Goal: Check status: Check status

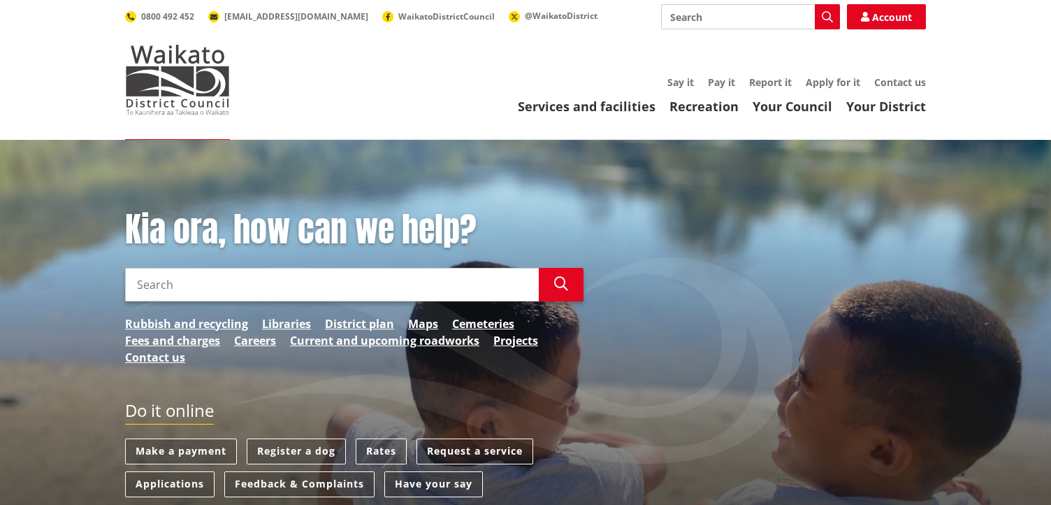
click at [732, 13] on input "Search" at bounding box center [750, 16] width 179 height 25
type input "BUILDING CONSENT"
click at [827, 15] on icon "button" at bounding box center [827, 16] width 11 height 11
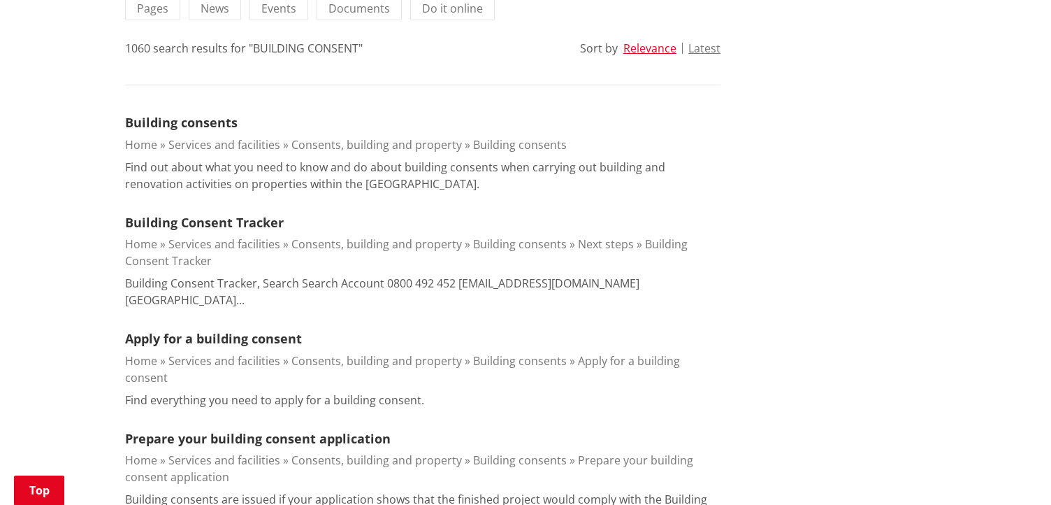
scroll to position [366, 0]
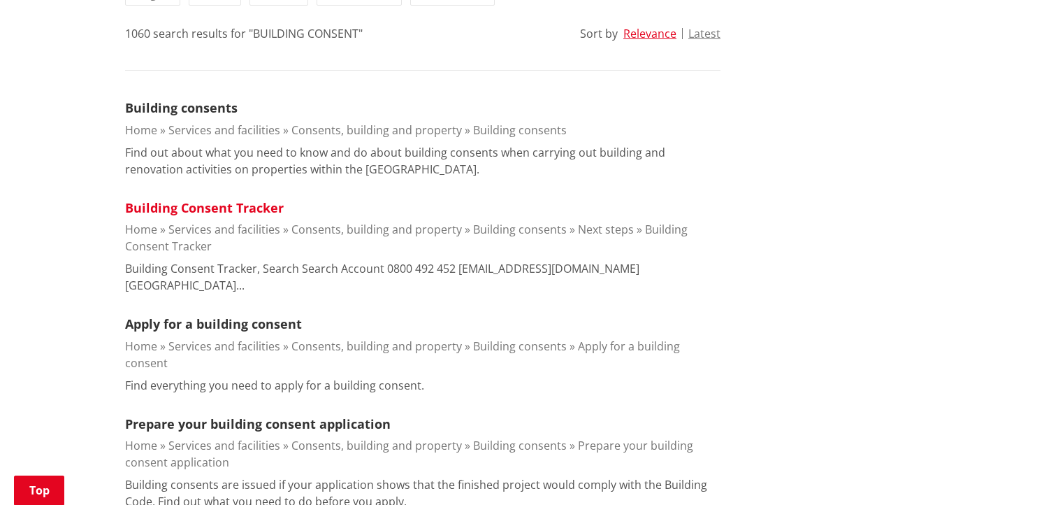
click at [262, 208] on link "Building Consent Tracker" at bounding box center [204, 207] width 159 height 17
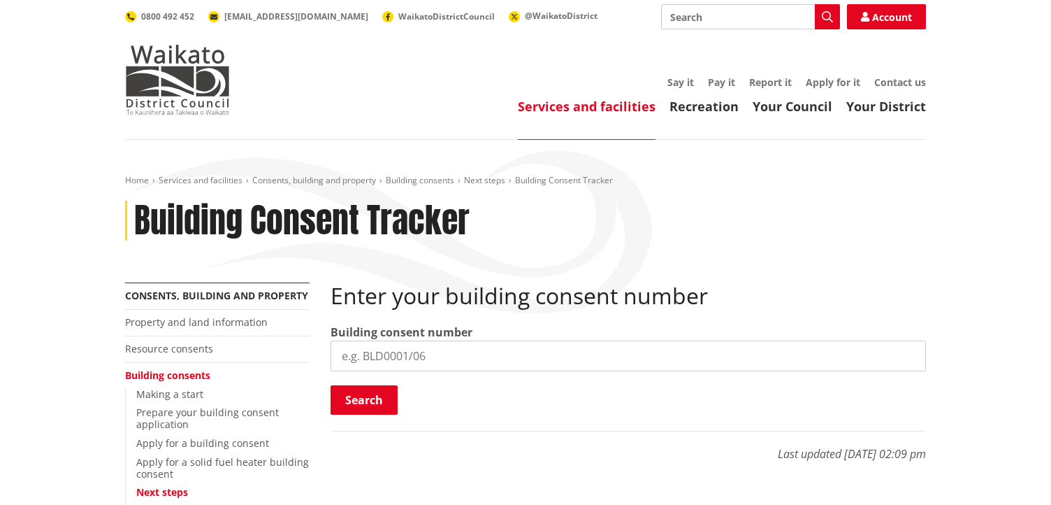
click at [355, 364] on input "search" at bounding box center [628, 355] width 595 height 31
click at [376, 352] on input "BLD" at bounding box center [628, 355] width 595 height 31
type input "B"
paste input "BLD0202 26"
type input "BLD0202 26"
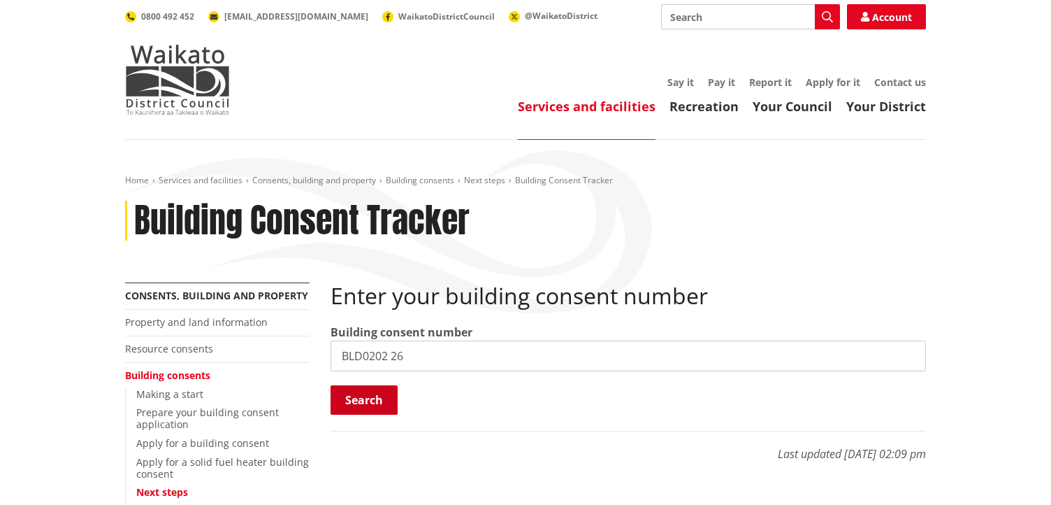
click at [364, 396] on button "Search" at bounding box center [364, 399] width 67 height 29
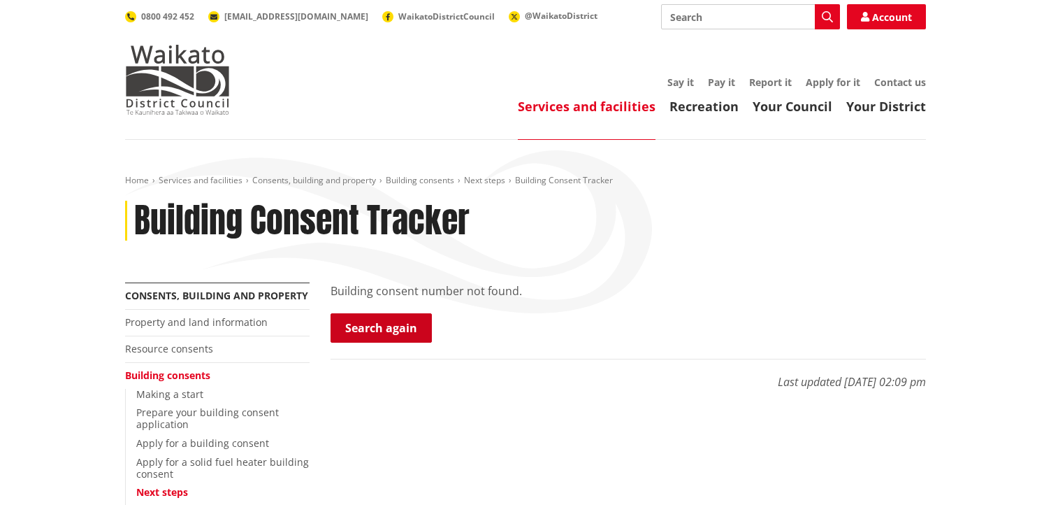
click at [391, 328] on link "Search again" at bounding box center [381, 327] width 101 height 29
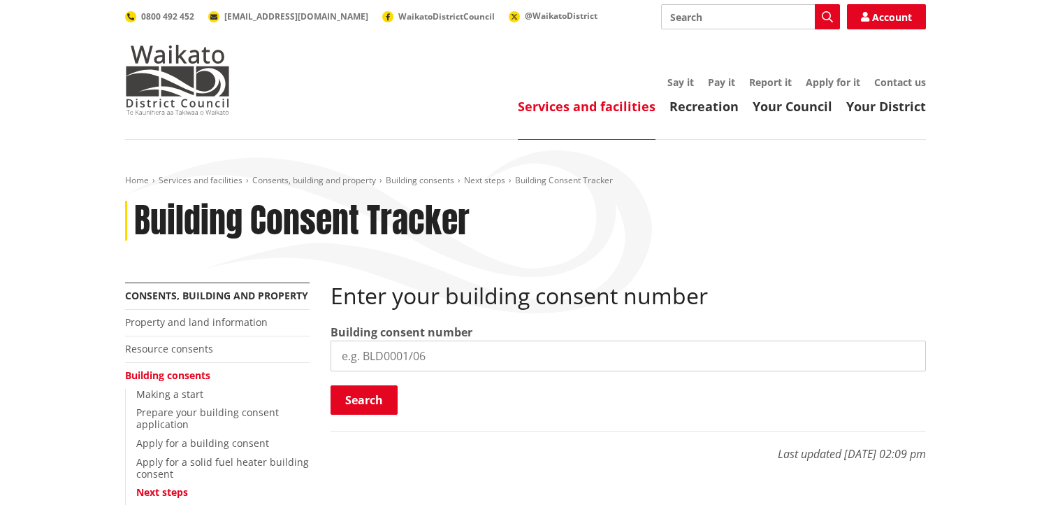
click at [428, 354] on input "search" at bounding box center [628, 355] width 595 height 31
paste input "BLD0202 26"
click at [416, 359] on input "BLD0202 26 BLD0202 26" at bounding box center [628, 355] width 595 height 31
click at [417, 356] on input "BLD0202 26 BLD0202 26" at bounding box center [628, 355] width 595 height 31
type input "BLD0202 26"
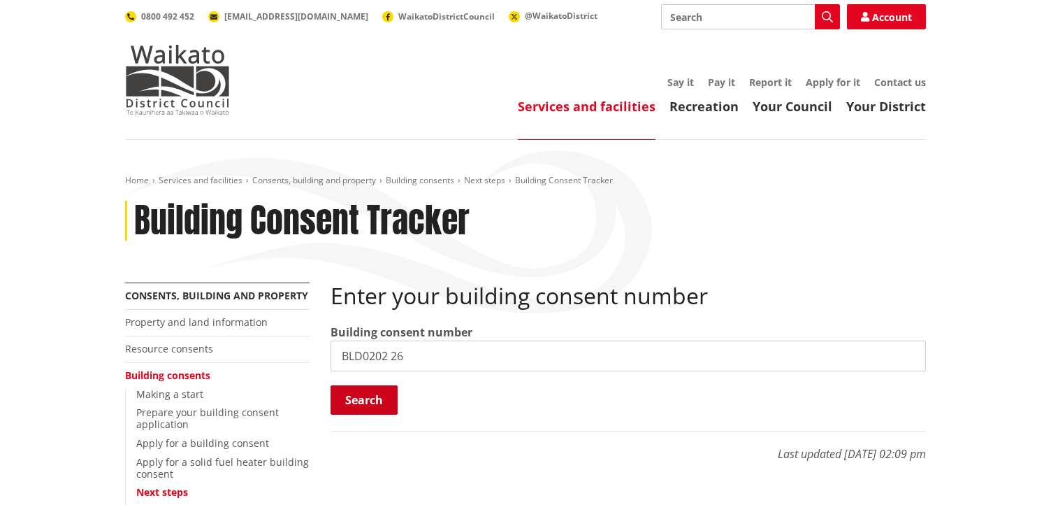
click at [365, 404] on button "Search" at bounding box center [364, 399] width 67 height 29
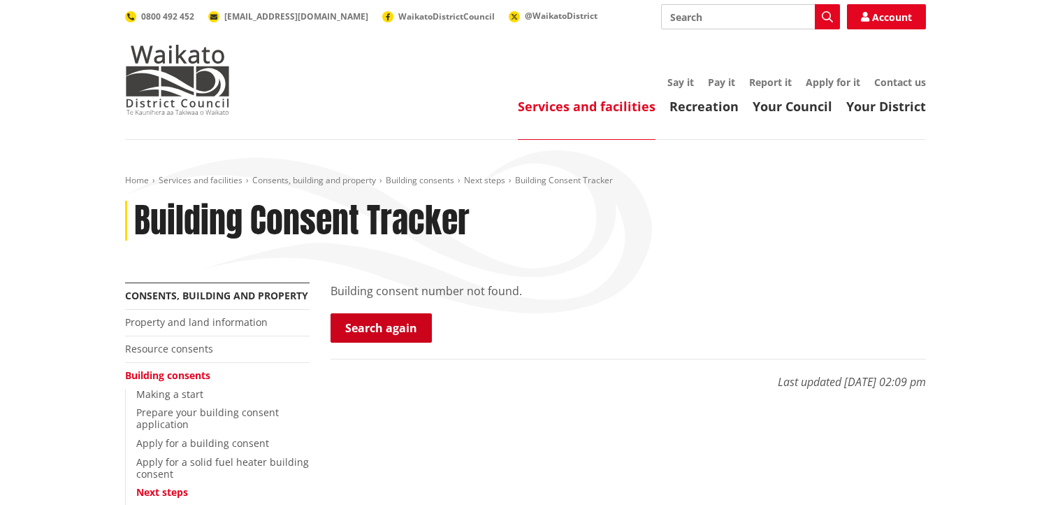
click at [381, 328] on link "Search again" at bounding box center [381, 327] width 101 height 29
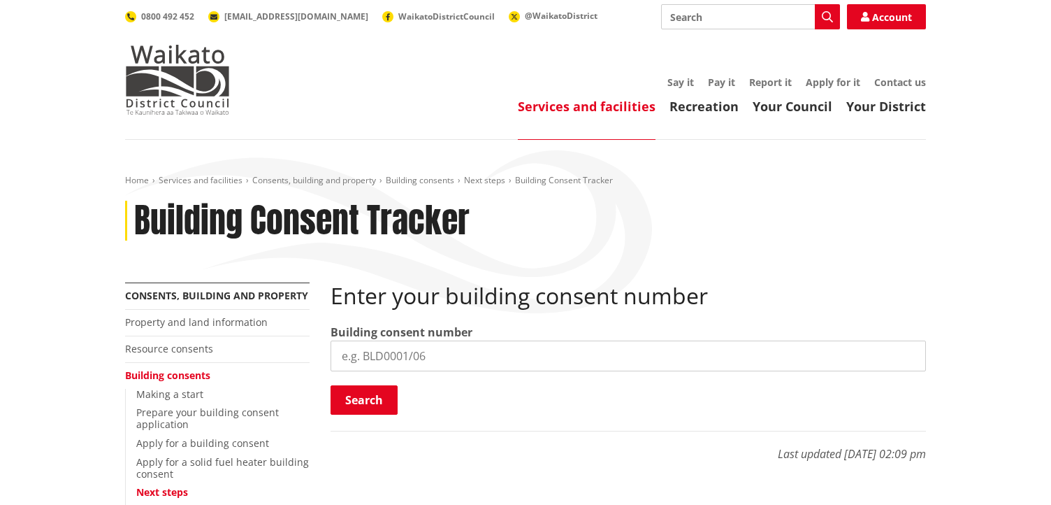
click at [397, 360] on input "search" at bounding box center [628, 355] width 595 height 31
click at [392, 353] on input "search" at bounding box center [628, 355] width 595 height 31
type input "BLD020226"
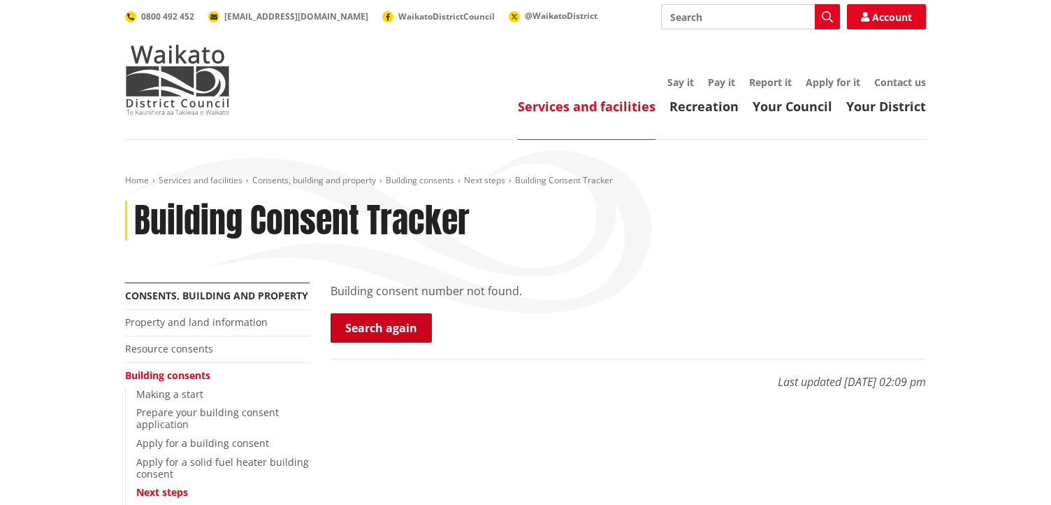
click at [393, 336] on link "Search again" at bounding box center [381, 327] width 101 height 29
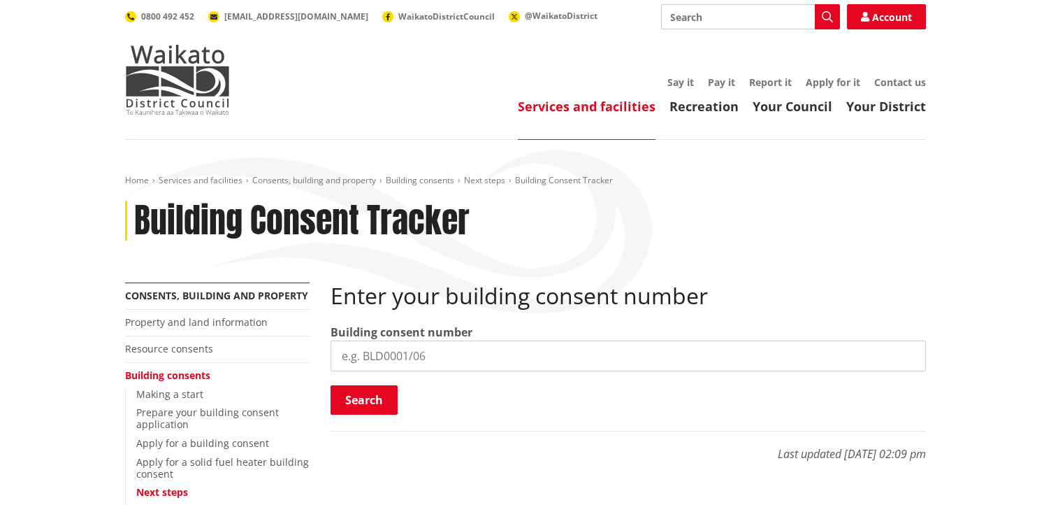
click at [428, 357] on input "search" at bounding box center [628, 355] width 595 height 31
type input "BLD0202/26"
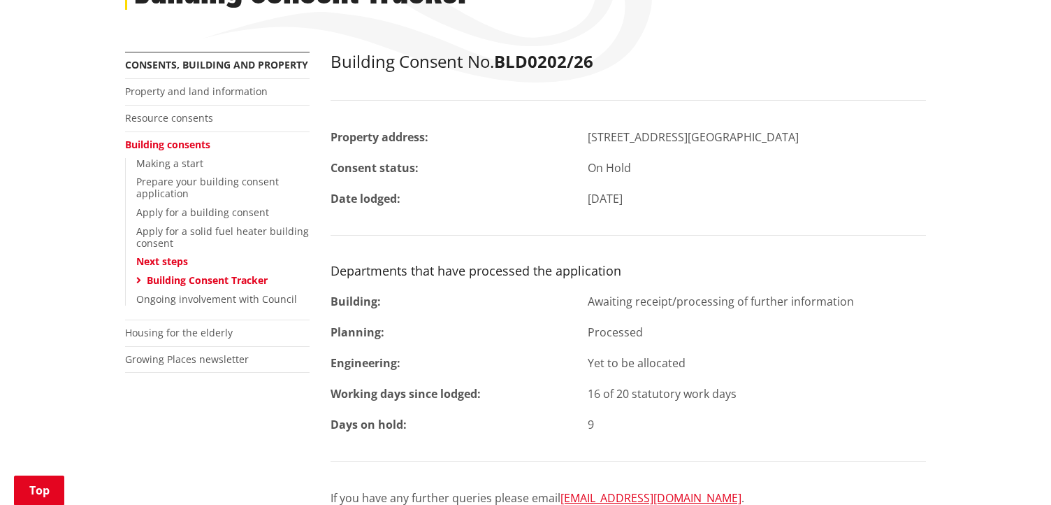
scroll to position [224, 0]
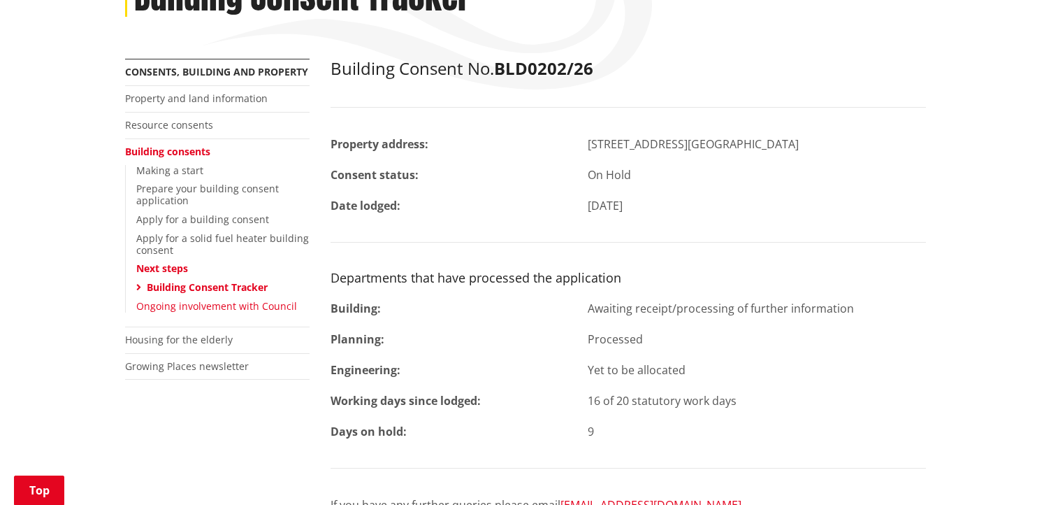
click at [184, 305] on link "Ongoing involvement with Council" at bounding box center [216, 305] width 161 height 13
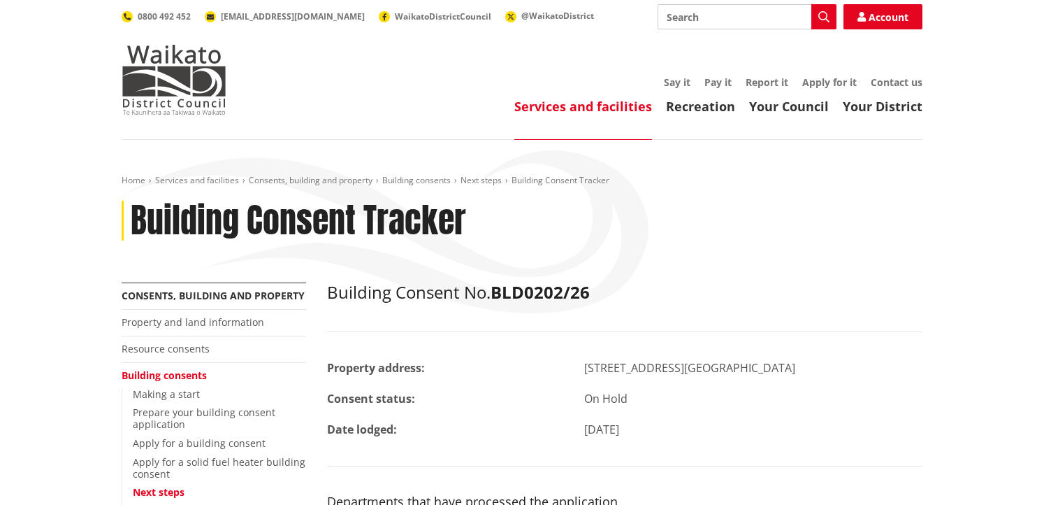
scroll to position [224, 0]
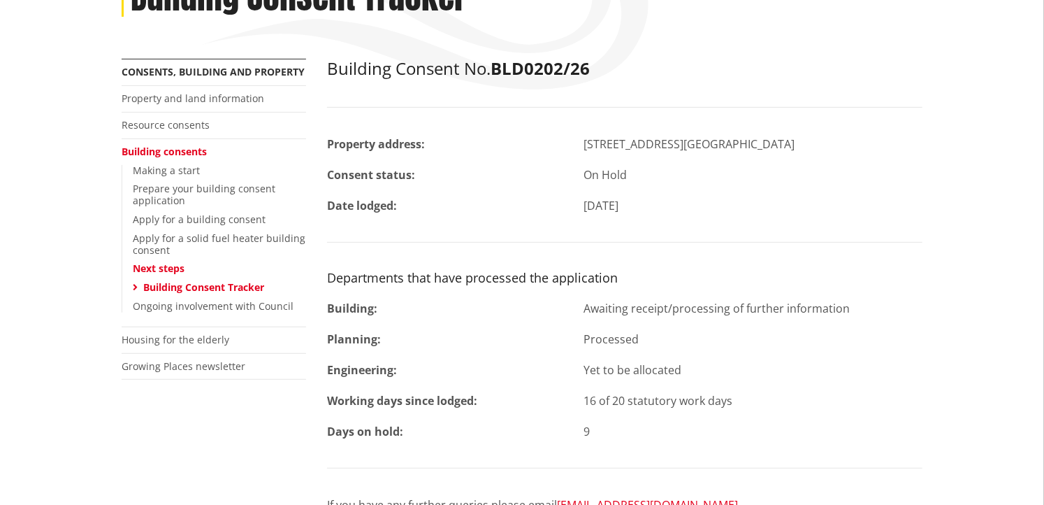
drag, startPoint x: 327, startPoint y: 137, endPoint x: 604, endPoint y: 429, distance: 402.4
click at [604, 429] on div "Building Consent No. BLD0202/26 Property address: [STREET_ADDRESS] [GEOGRAPHIC_…" at bounding box center [624, 308] width 595 height 499
copy div "Property address: [STREET_ADDRESS][GEOGRAPHIC_DATA] Consent status: On Hold Dat…"
